Goal: Information Seeking & Learning: Learn about a topic

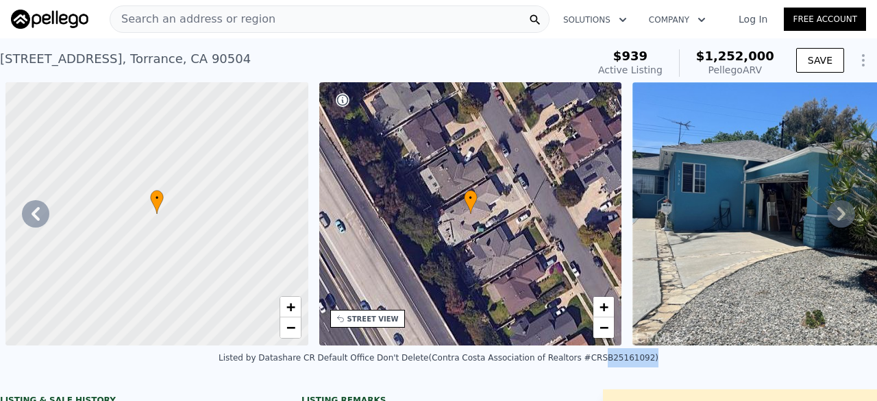
scroll to position [0, 3733]
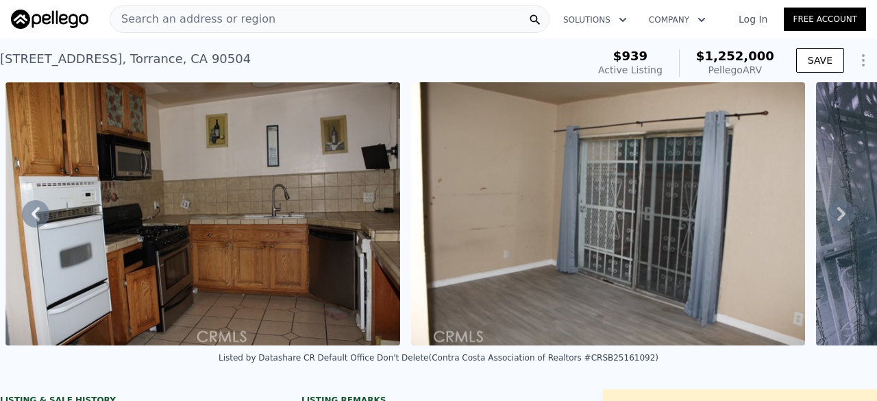
click at [208, 373] on div "Listed by Datashare CR Default Office Don't Delete (Contra Costa Association of…" at bounding box center [438, 361] width 877 height 33
click at [203, 18] on span "Search an address or region" at bounding box center [192, 19] width 165 height 16
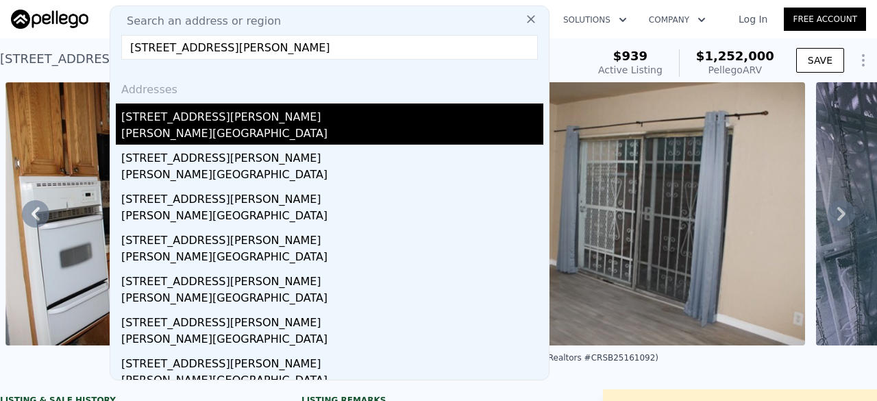
type input "[STREET_ADDRESS][PERSON_NAME]"
click at [238, 125] on div "[PERSON_NAME][GEOGRAPHIC_DATA]" at bounding box center [332, 134] width 422 height 19
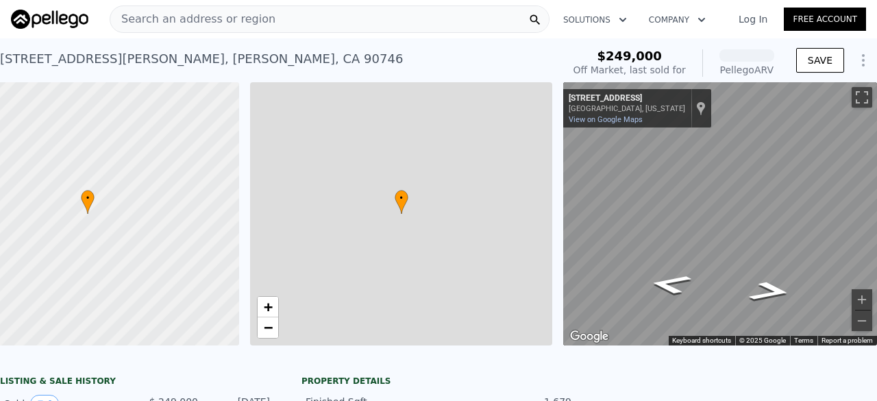
scroll to position [0, 79]
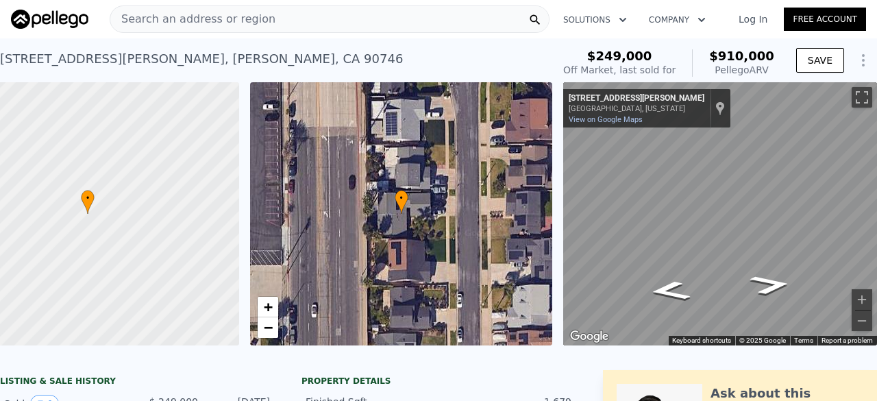
click at [240, 16] on span "Search an address or region" at bounding box center [192, 19] width 165 height 16
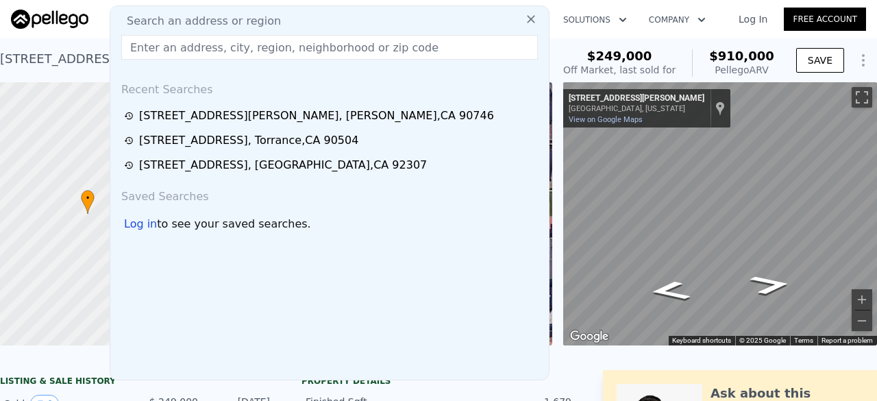
type input "[STREET_ADDRESS][PERSON_NAME]"
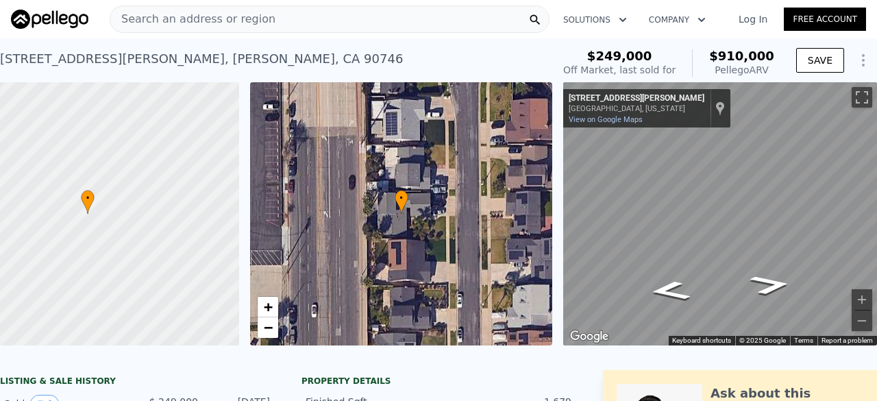
click at [51, 51] on div "[STREET_ADDRESS][PERSON_NAME]" at bounding box center [201, 58] width 403 height 19
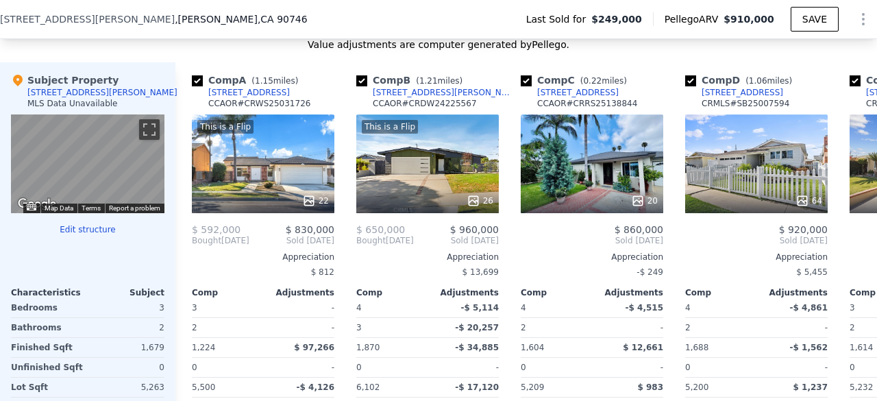
scroll to position [0, 178]
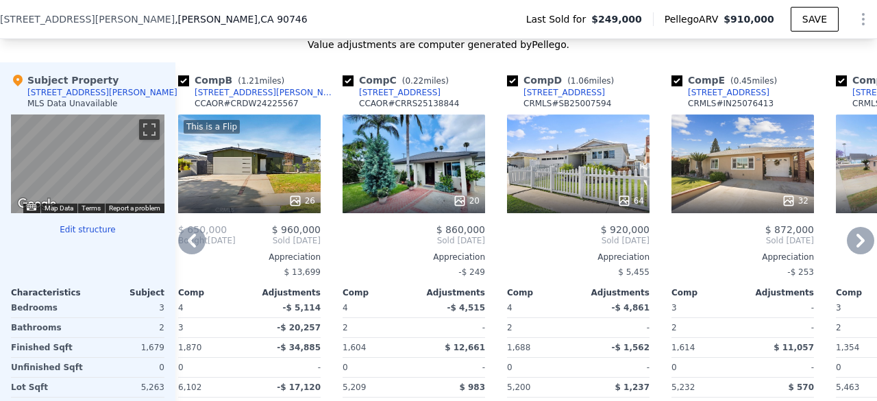
click at [362, 157] on div "20" at bounding box center [413, 163] width 142 height 99
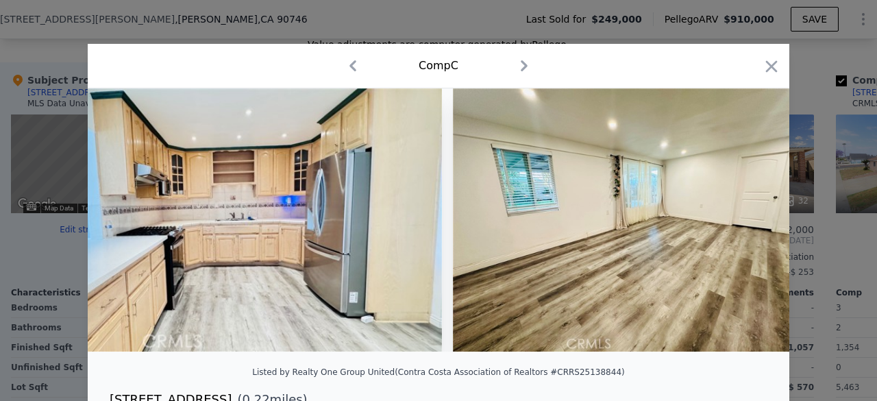
scroll to position [0, 3232]
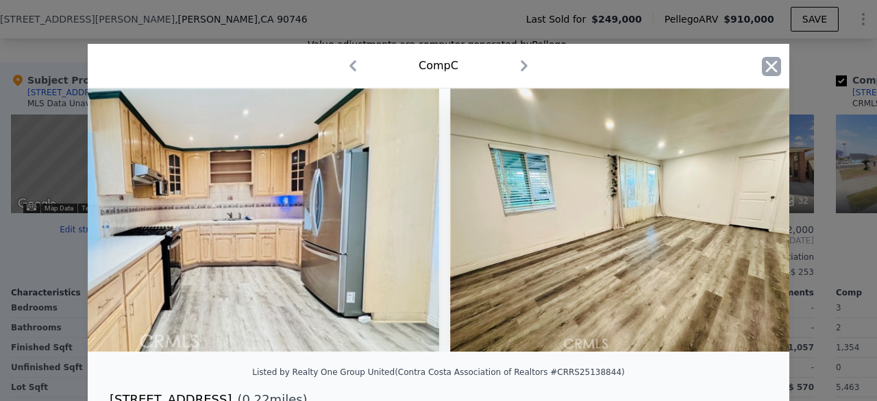
click at [764, 64] on icon "button" at bounding box center [771, 66] width 19 height 19
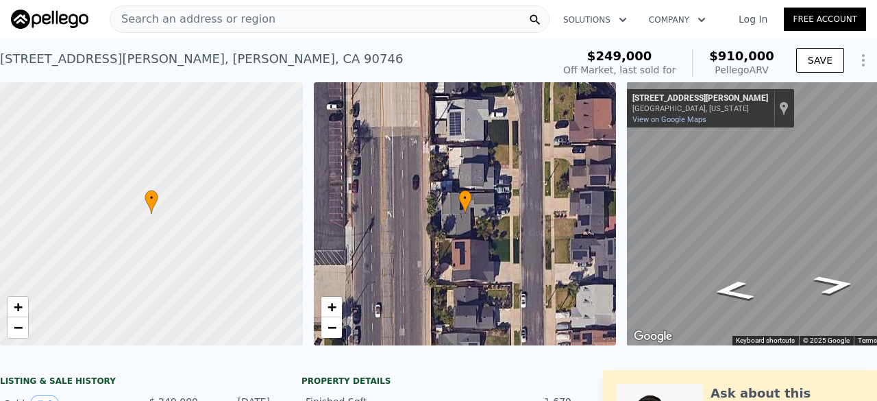
click at [255, 13] on span "Search an address or region" at bounding box center [192, 19] width 165 height 16
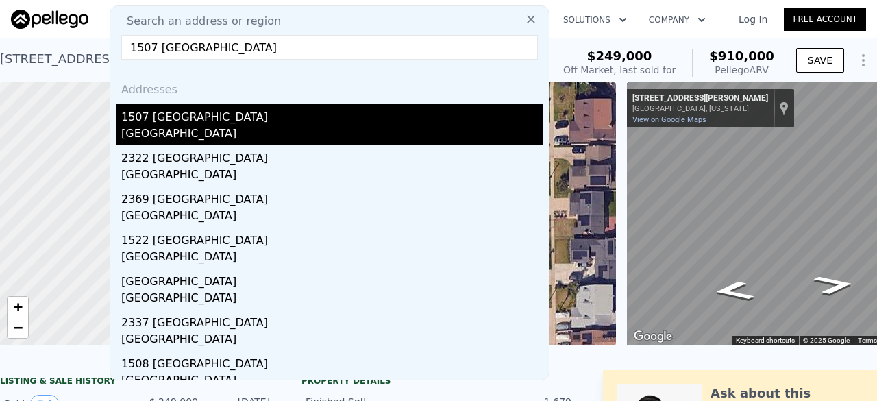
type input "1507 [GEOGRAPHIC_DATA]"
click at [203, 124] on div "1507 [GEOGRAPHIC_DATA]" at bounding box center [332, 114] width 422 height 22
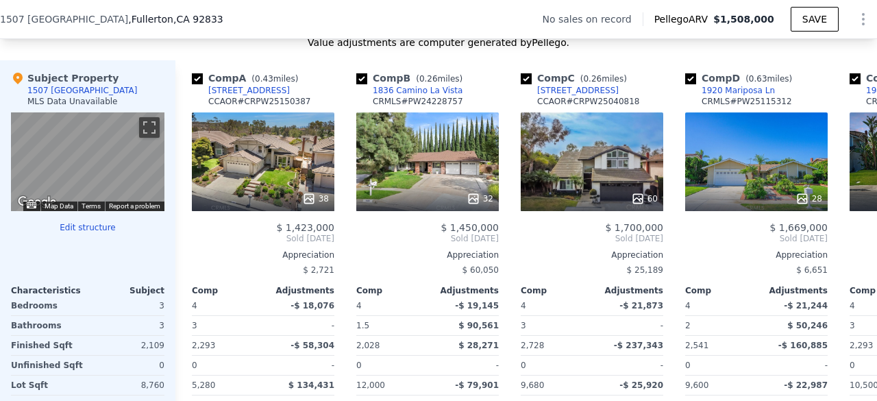
scroll to position [1307, 0]
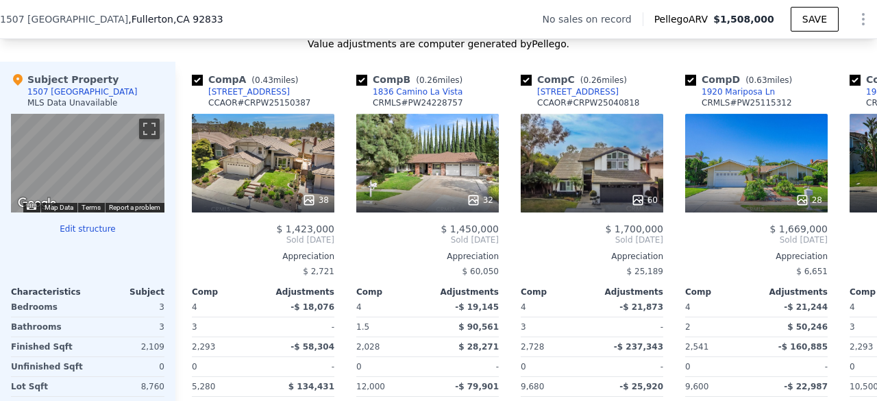
click at [421, 203] on div "32" at bounding box center [427, 200] width 131 height 14
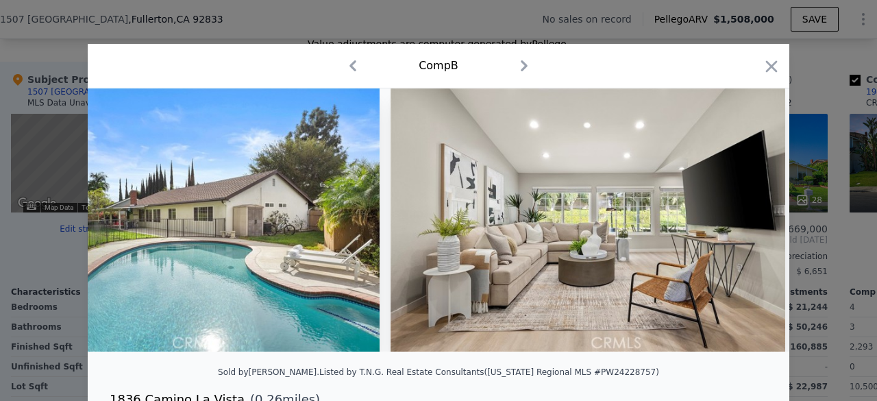
scroll to position [0, 2161]
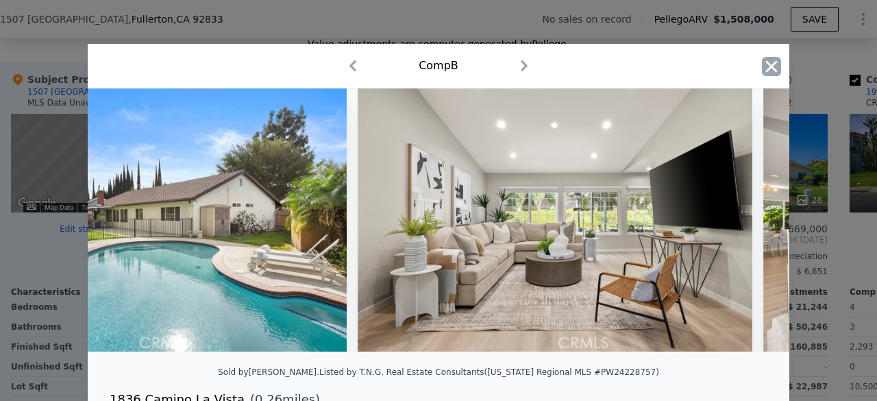
click at [766, 69] on icon "button" at bounding box center [772, 66] width 12 height 12
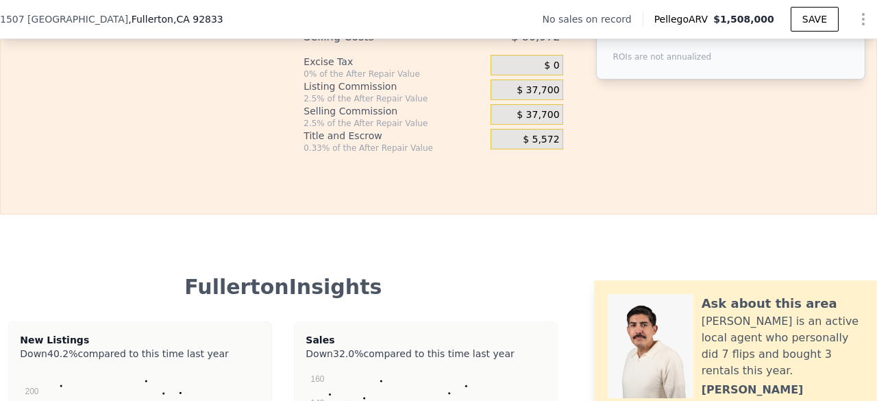
scroll to position [2307, 0]
